Goal: Check status: Check status

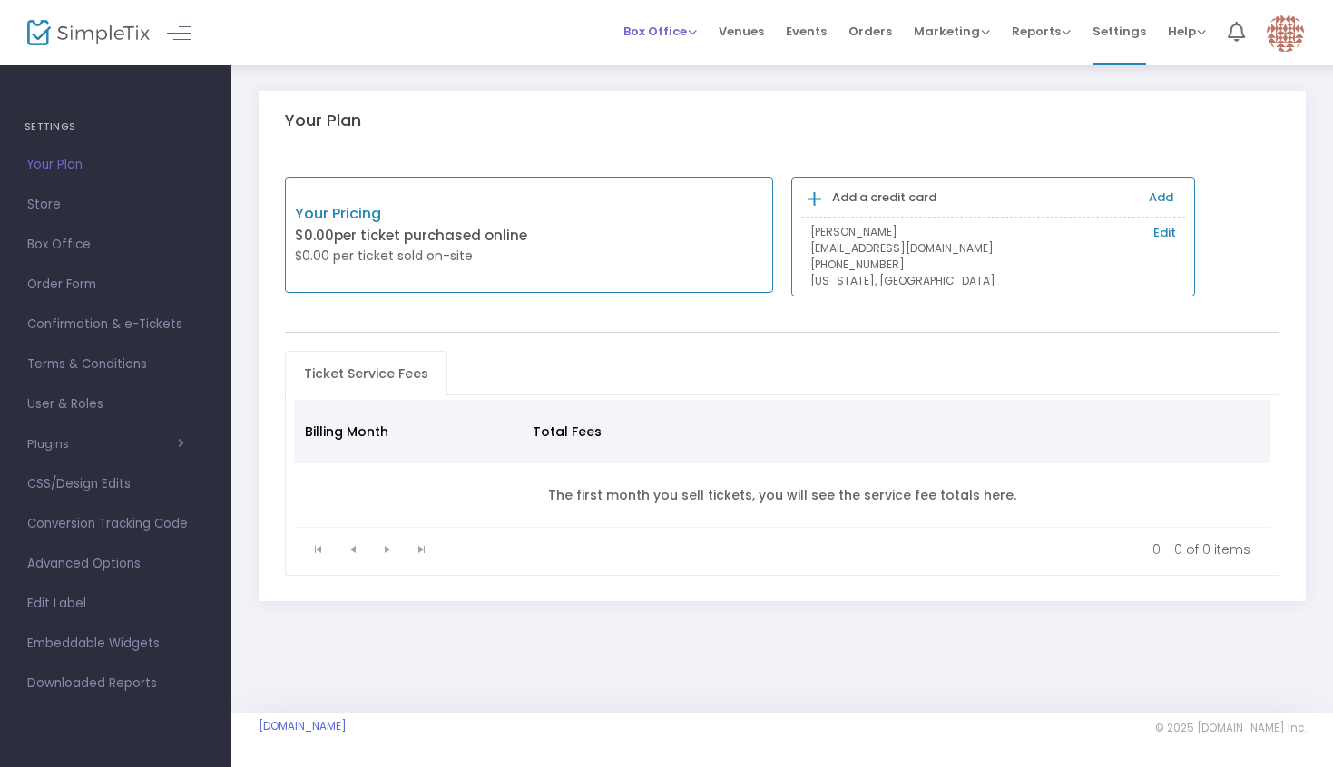
click at [671, 32] on span "Box Office" at bounding box center [659, 31] width 73 height 17
click at [882, 40] on span "Orders" at bounding box center [870, 31] width 44 height 46
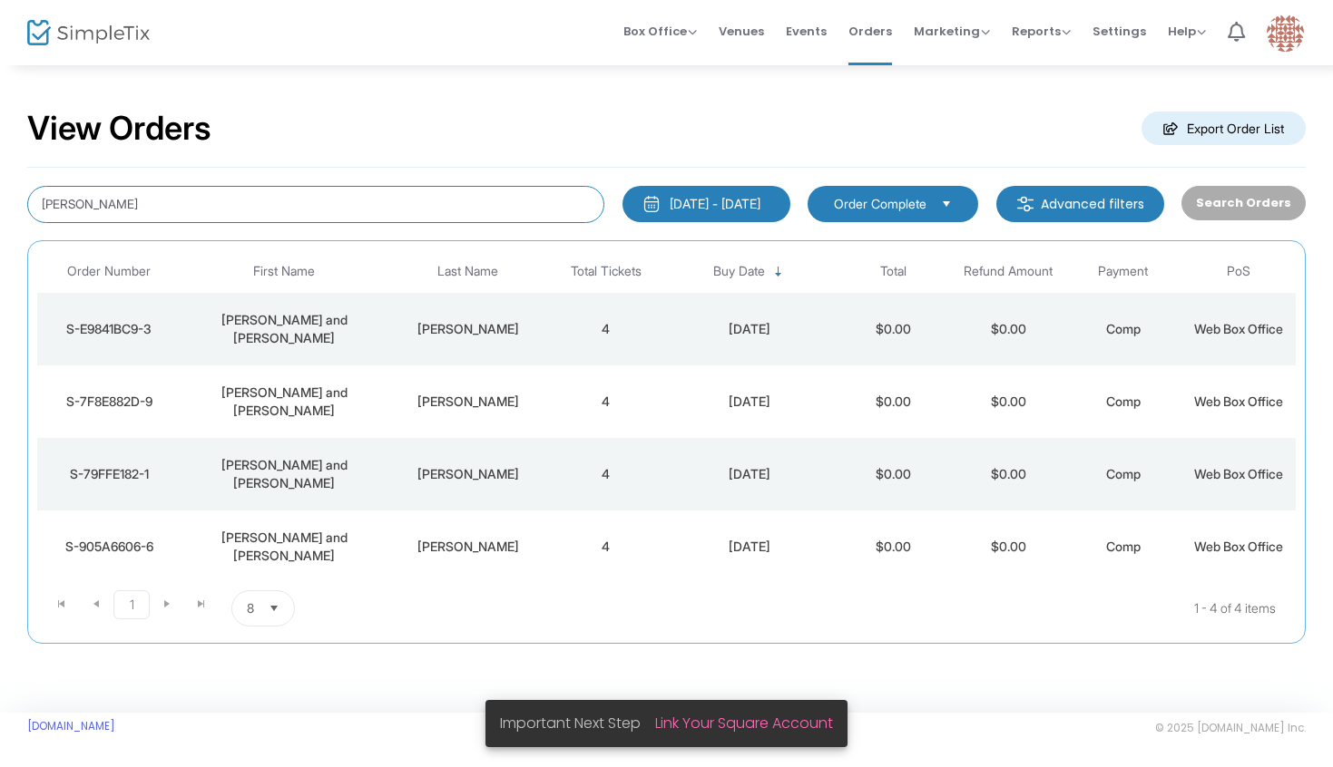
click at [443, 214] on input "[PERSON_NAME]" at bounding box center [315, 204] width 577 height 37
type input "[PERSON_NAME]"
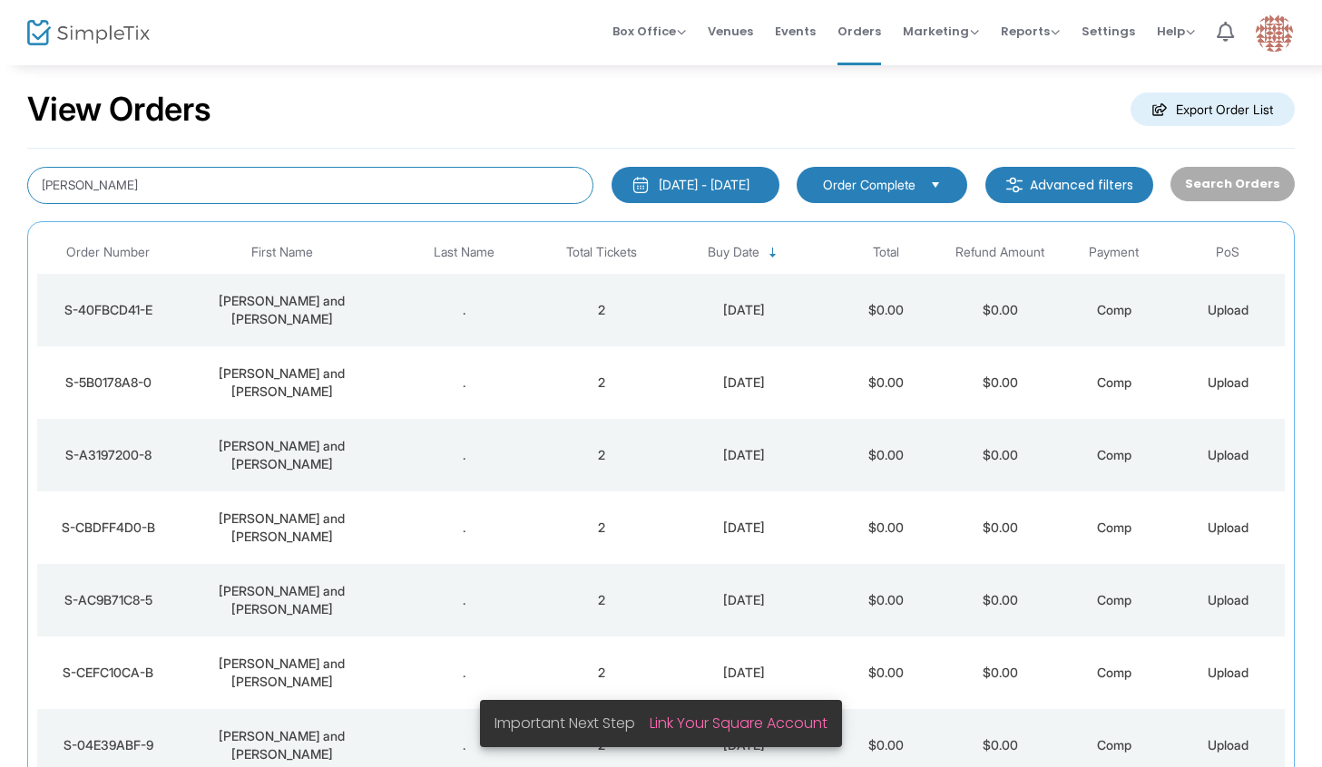
scroll to position [103, 0]
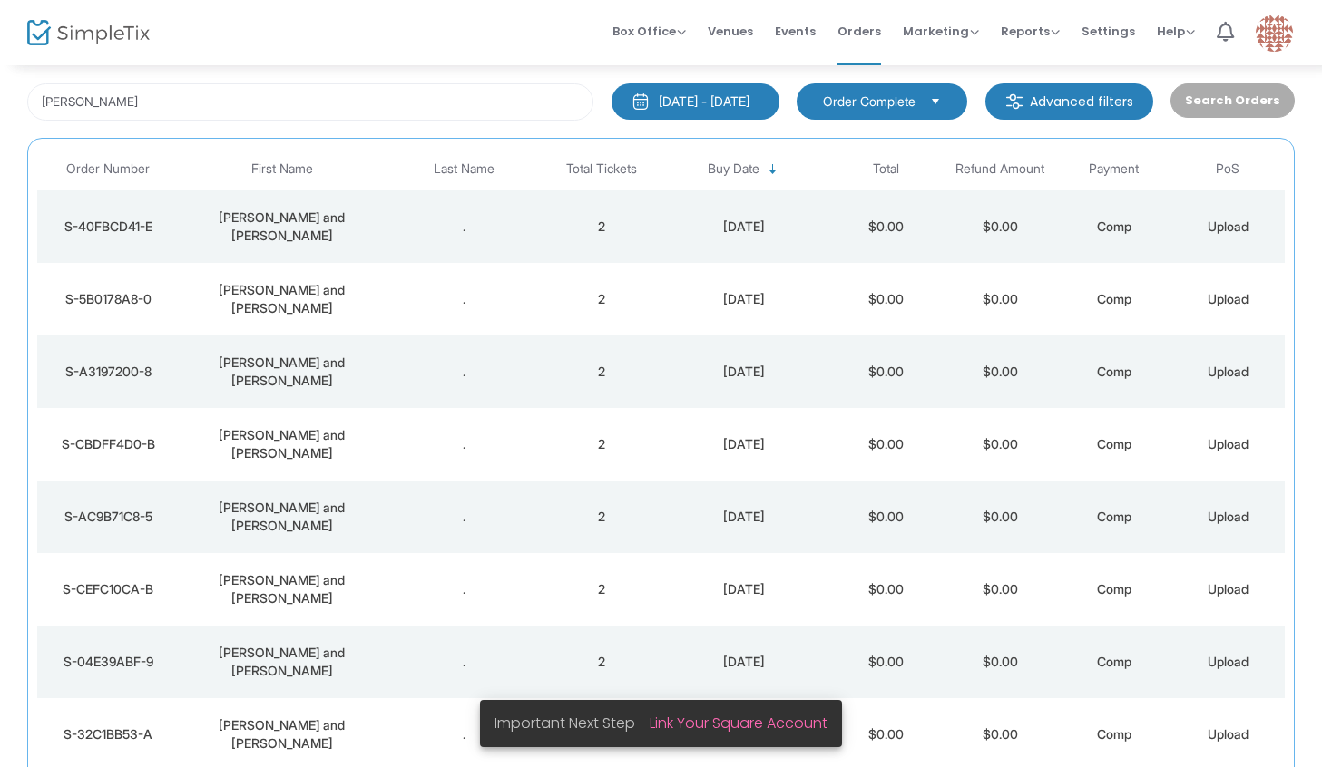
click at [444, 290] on div "." at bounding box center [464, 299] width 151 height 18
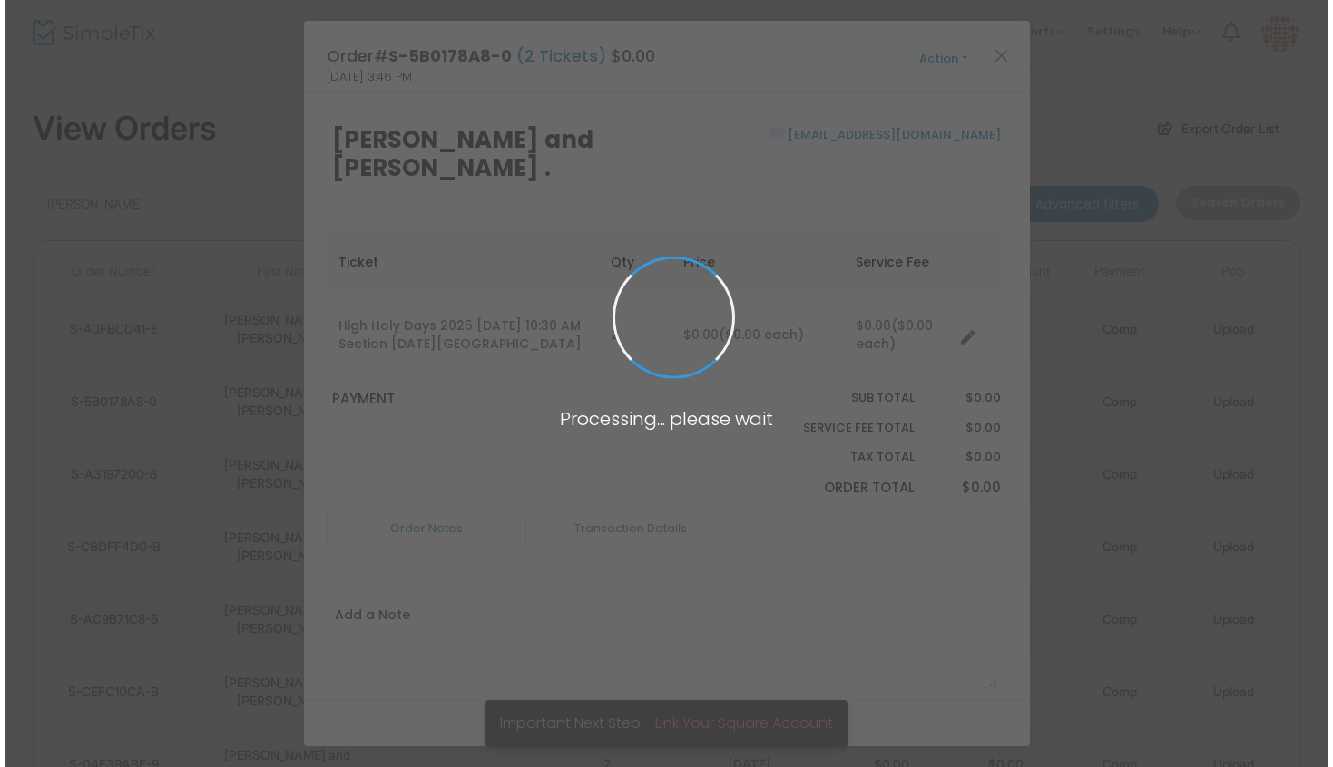
scroll to position [0, 0]
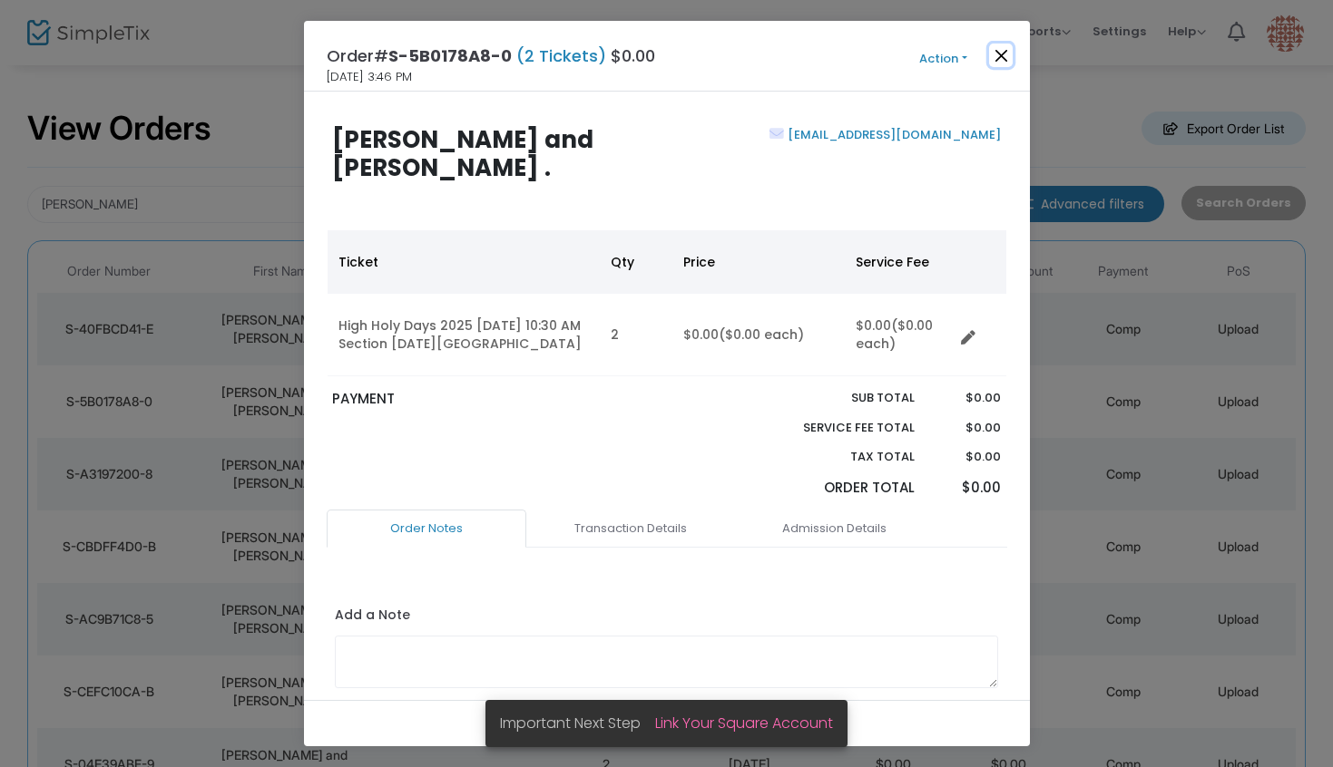
click at [1000, 55] on button "Close" at bounding box center [1001, 56] width 24 height 24
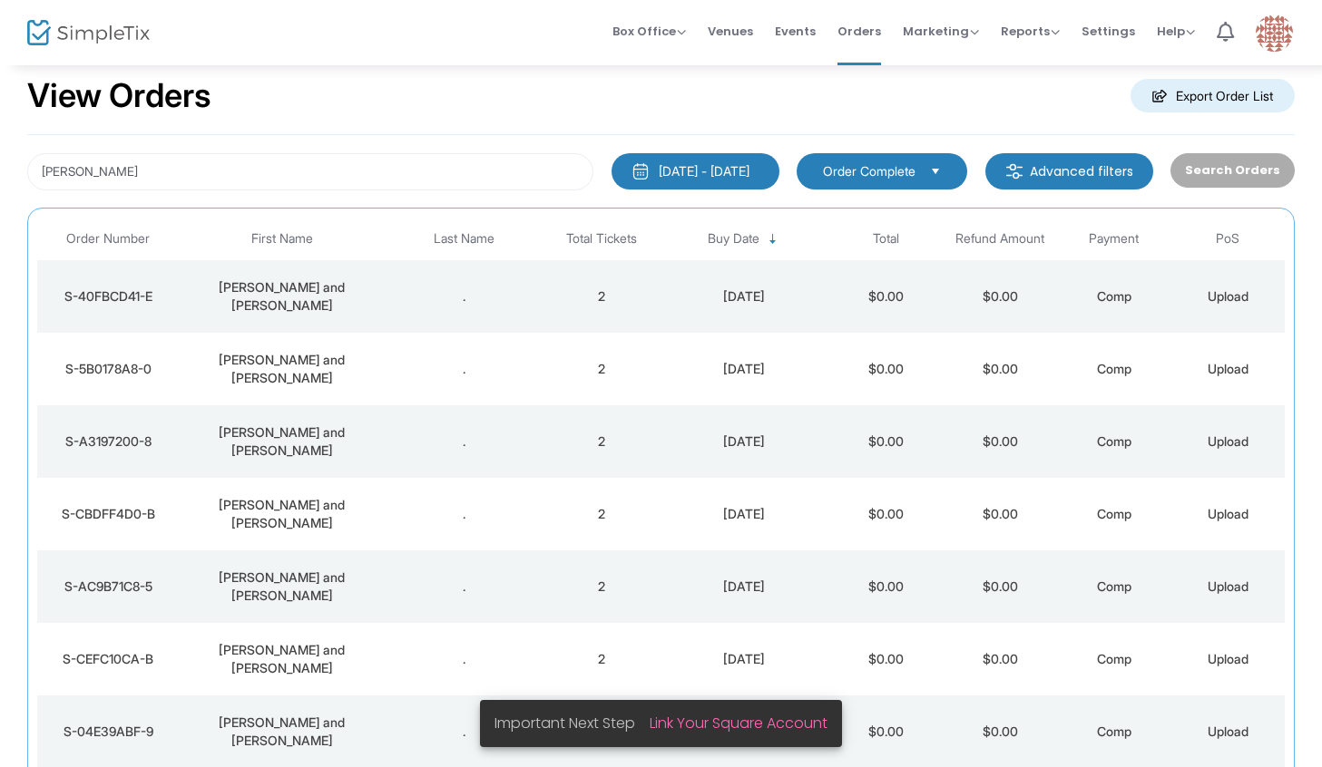
scroll to position [34, 0]
click at [409, 497] on td "." at bounding box center [465, 513] width 160 height 73
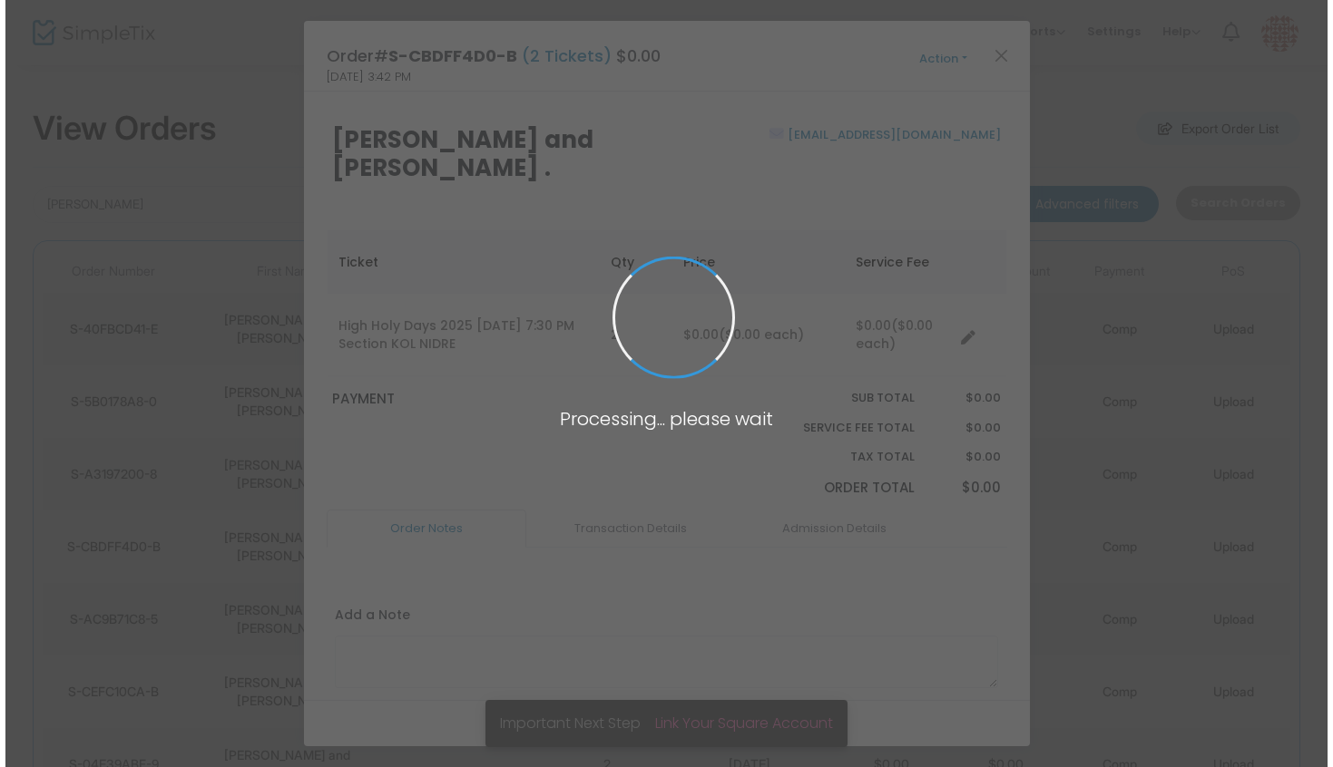
scroll to position [0, 0]
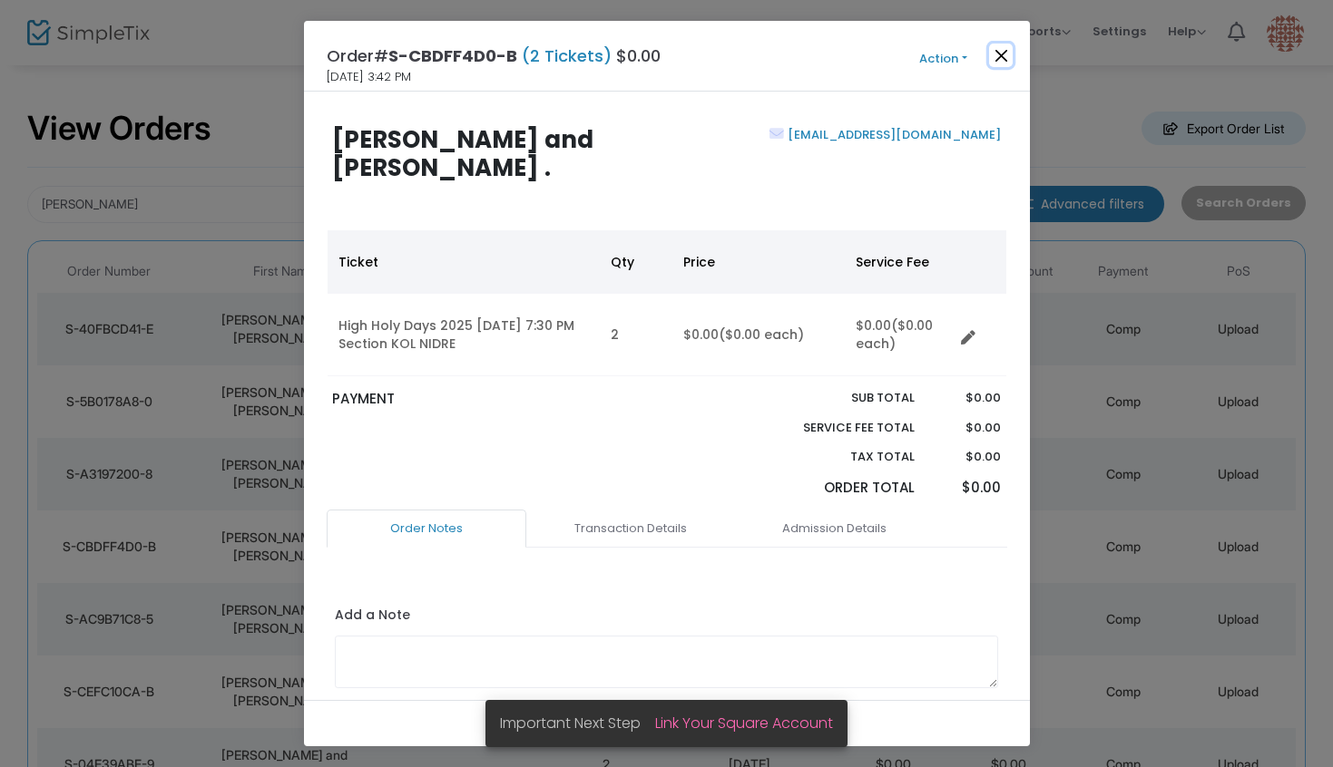
click at [994, 50] on button "Close" at bounding box center [1001, 56] width 24 height 24
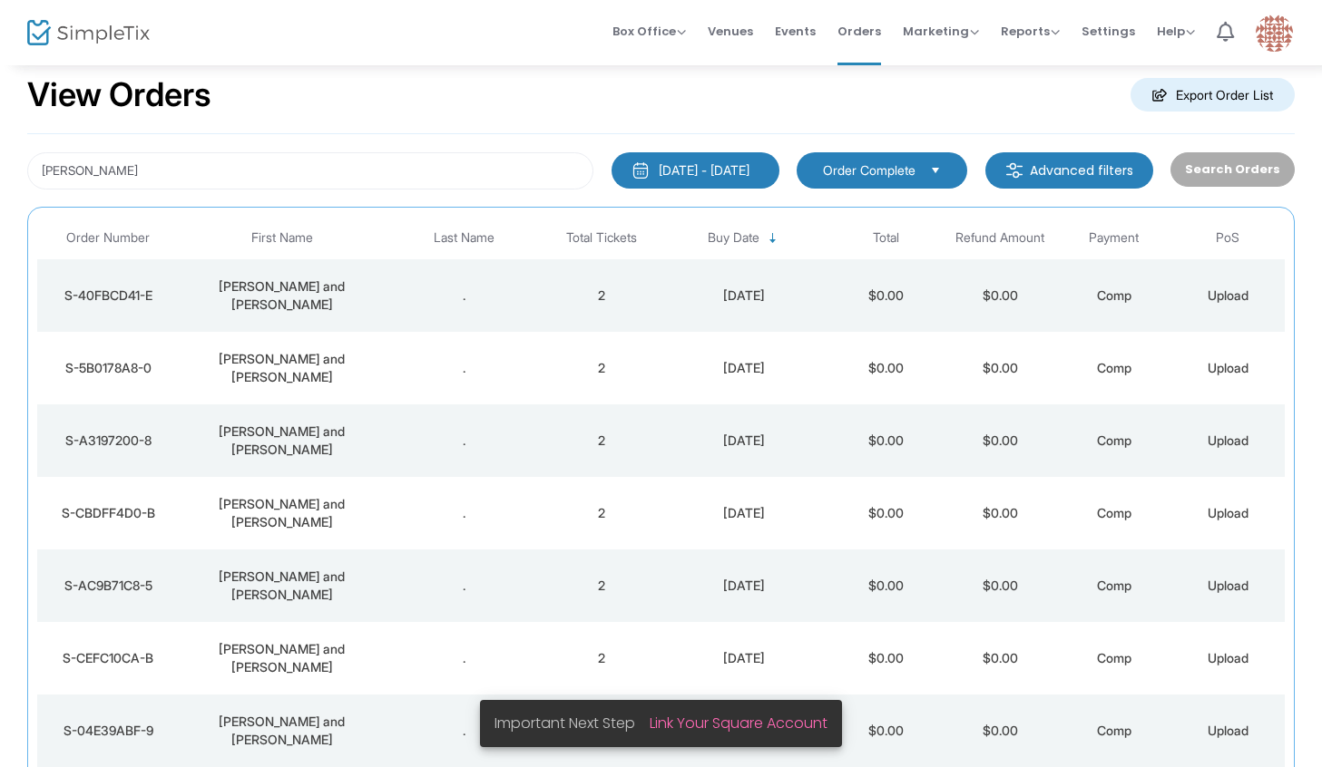
scroll to position [205, 0]
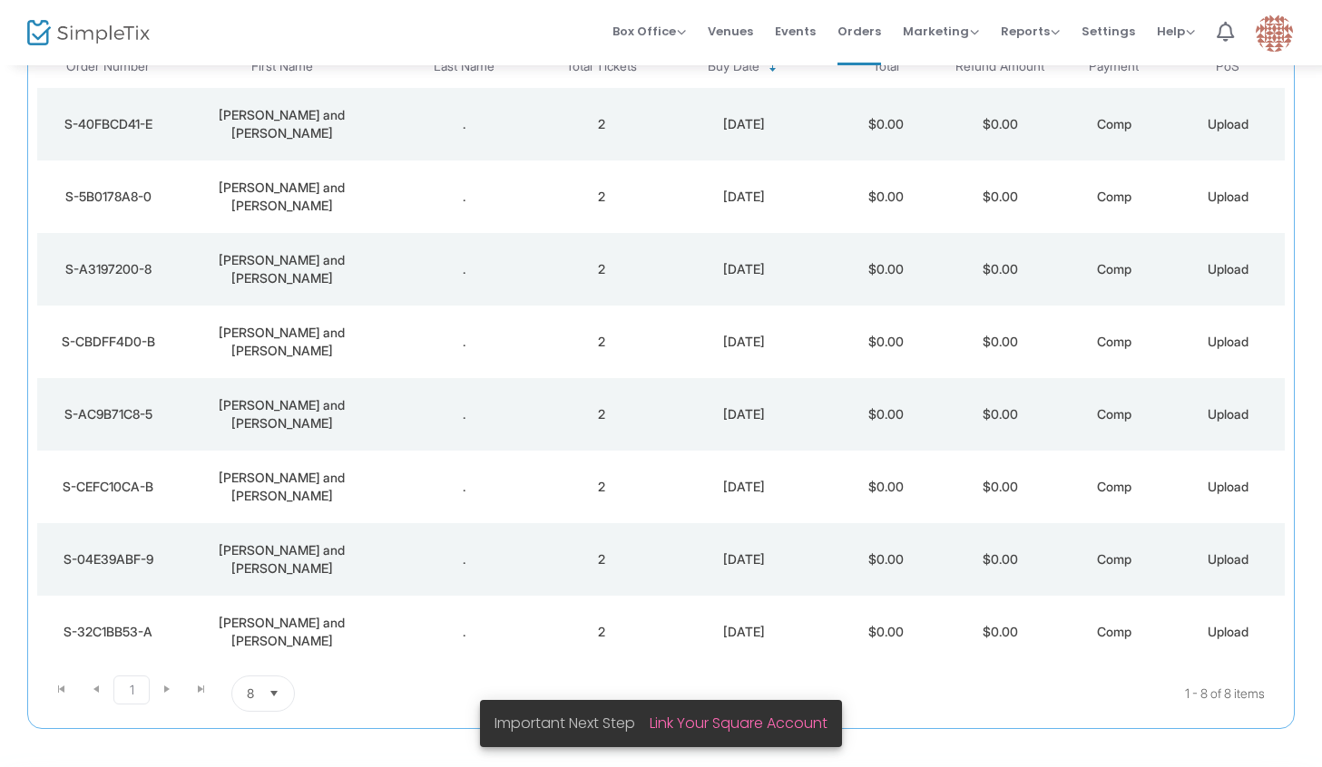
click at [330, 469] on div "[PERSON_NAME] and [PERSON_NAME]" at bounding box center [282, 487] width 196 height 36
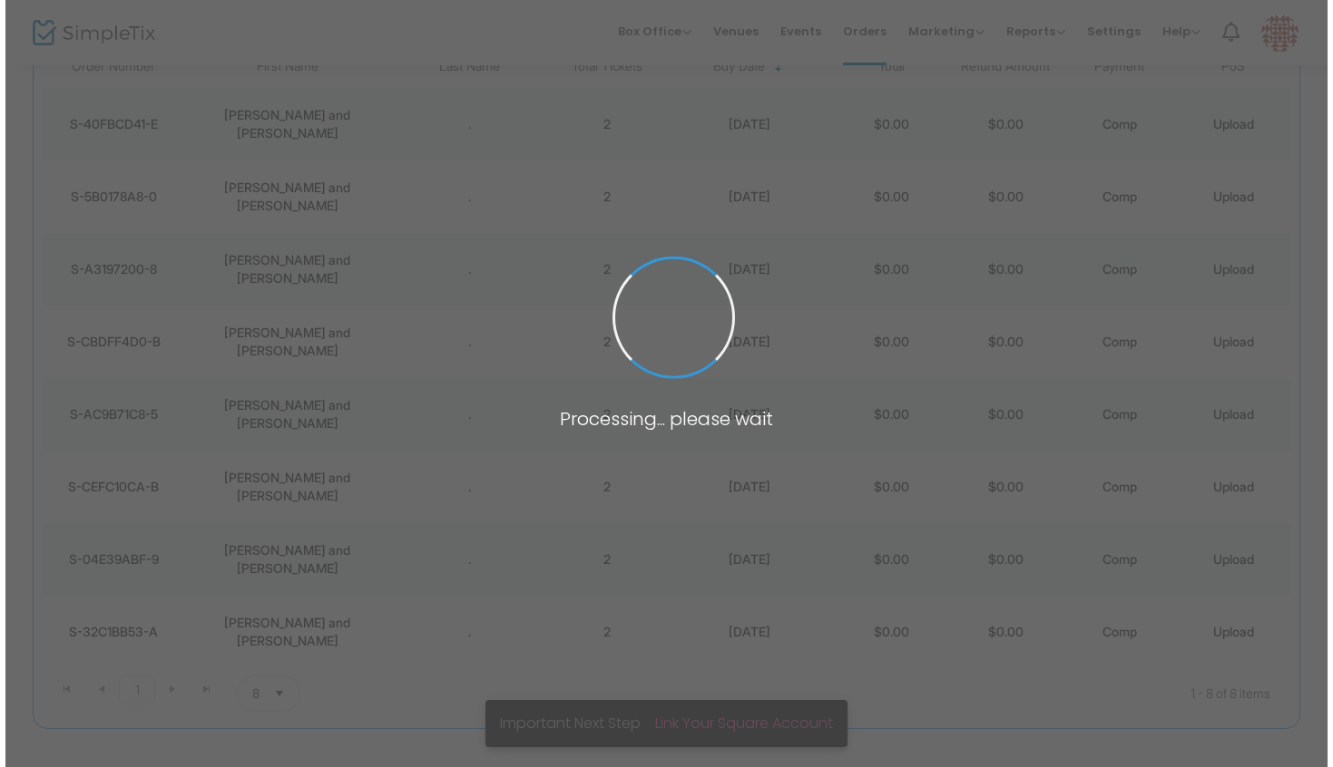
scroll to position [0, 0]
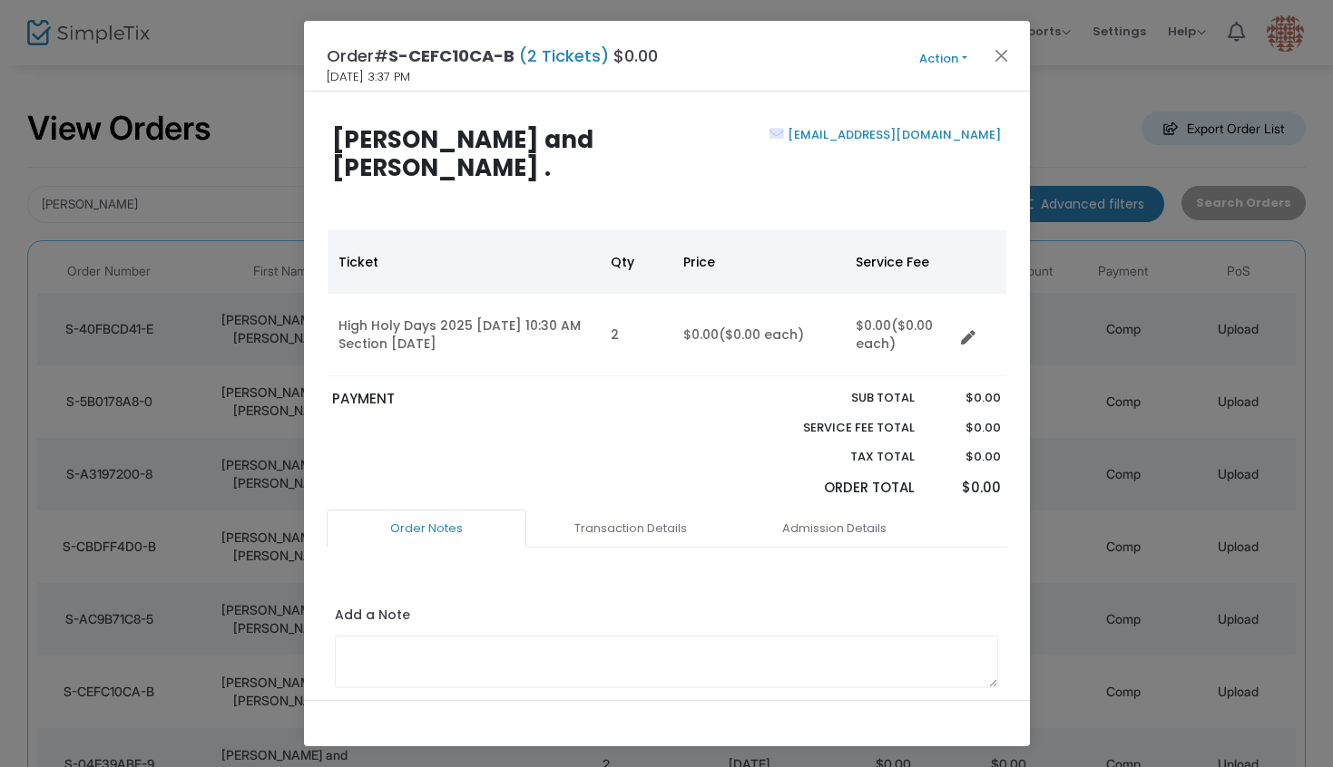
click at [972, 49] on button "Action" at bounding box center [943, 59] width 109 height 20
